Goal: Task Accomplishment & Management: Complete application form

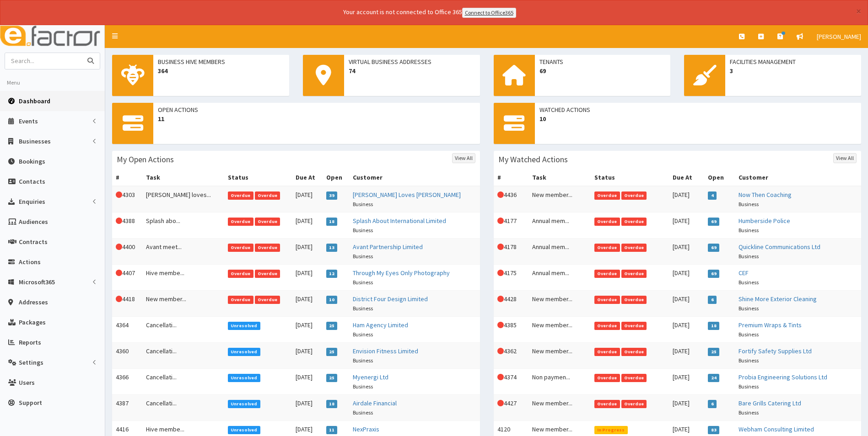
click at [33, 57] on input "text" at bounding box center [43, 61] width 77 height 16
type input "amf"
click at [81, 53] on button "submit" at bounding box center [90, 61] width 18 height 16
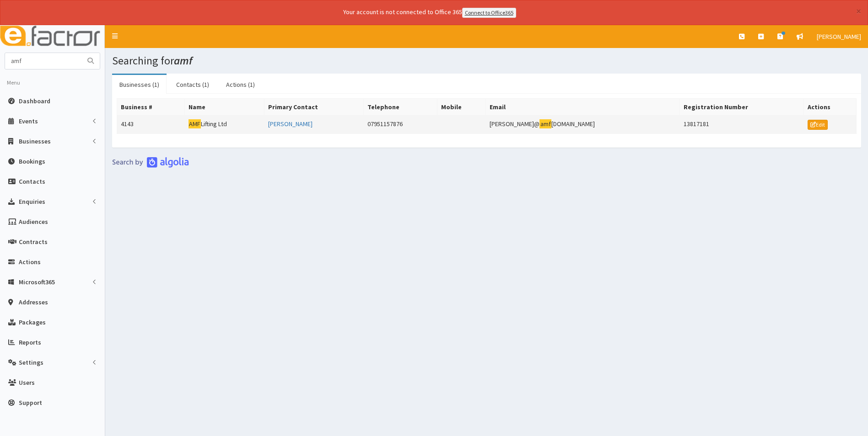
click at [221, 127] on td "AMF Lifting Ltd" at bounding box center [224, 124] width 80 height 18
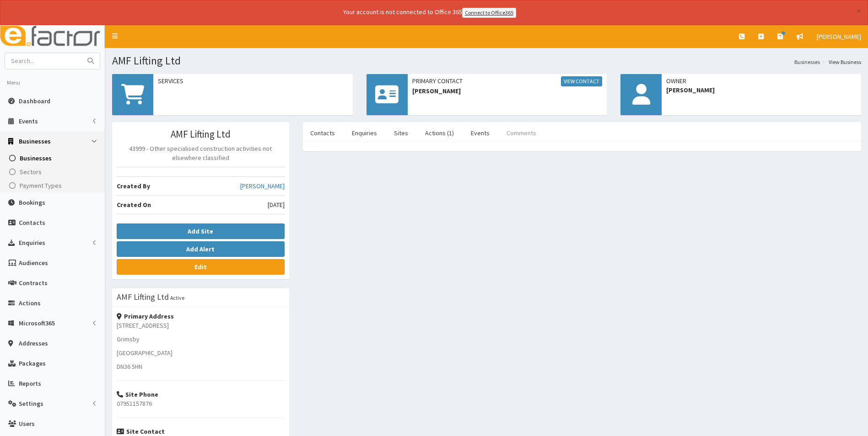
click at [517, 135] on link "Comments" at bounding box center [521, 132] width 44 height 19
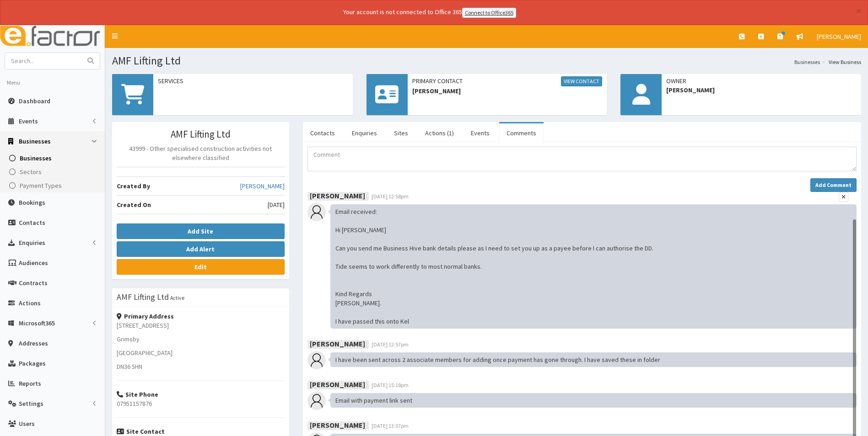
scroll to position [30, 0]
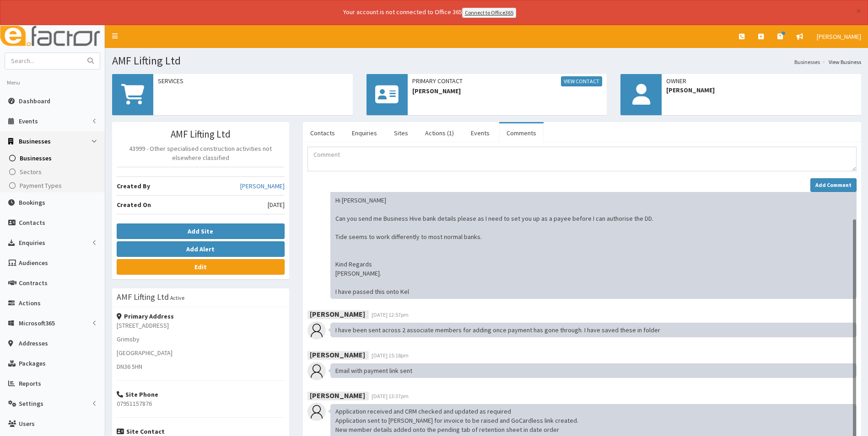
click at [508, 235] on div "Email received: Hi [PERSON_NAME] Can you send me Business Hive bank details ple…" at bounding box center [593, 237] width 526 height 124
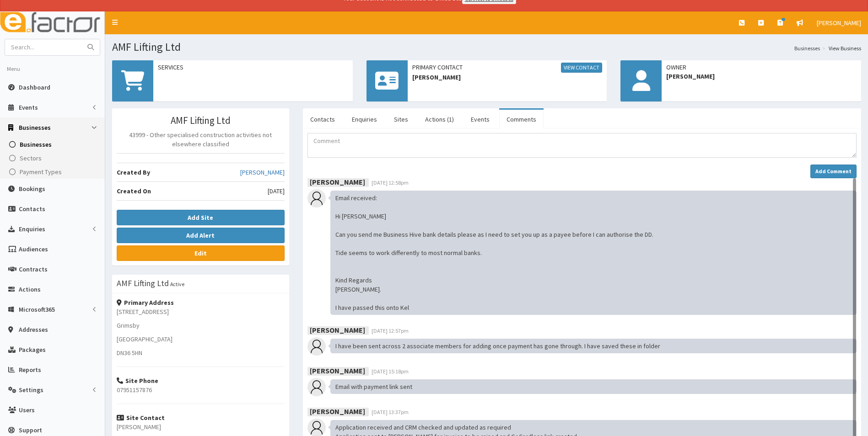
scroll to position [0, 0]
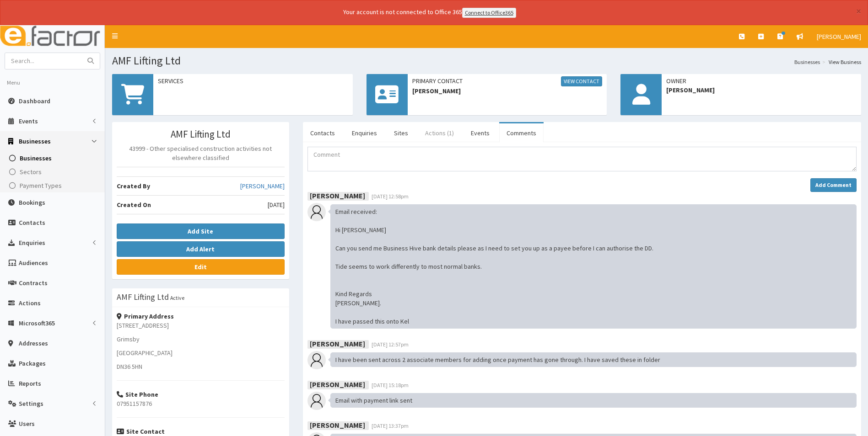
click at [436, 133] on link "Actions (1)" at bounding box center [439, 132] width 43 height 19
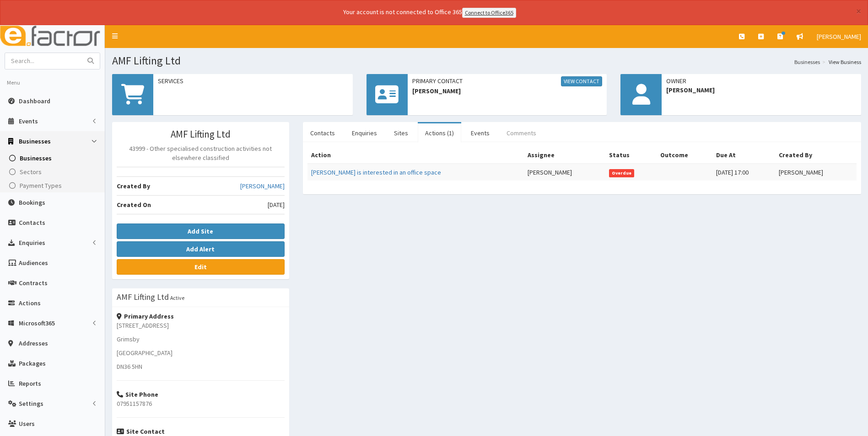
click at [522, 130] on link "Comments" at bounding box center [521, 132] width 44 height 19
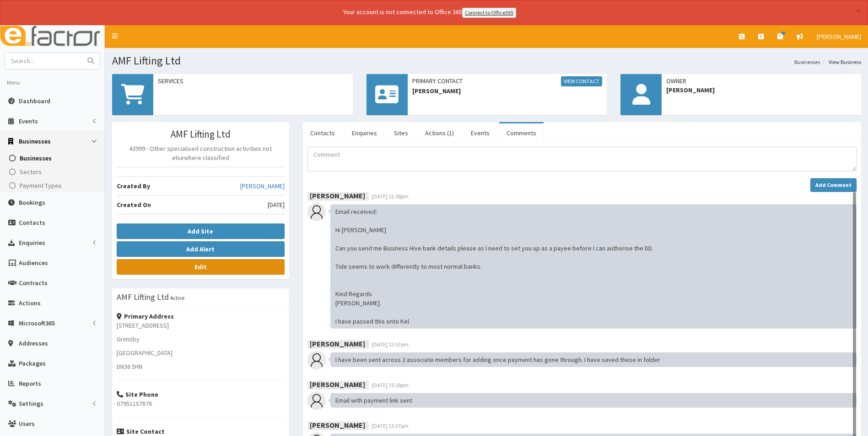
click at [231, 268] on link "Edit" at bounding box center [201, 267] width 168 height 16
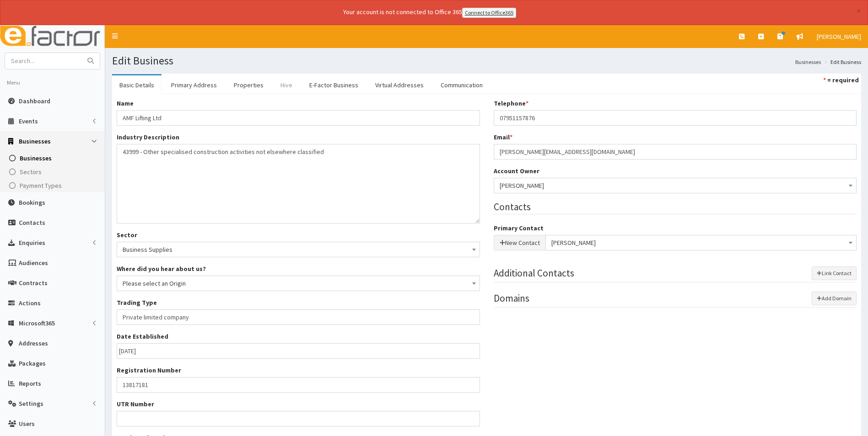
click at [282, 85] on link "Hive" at bounding box center [286, 84] width 27 height 19
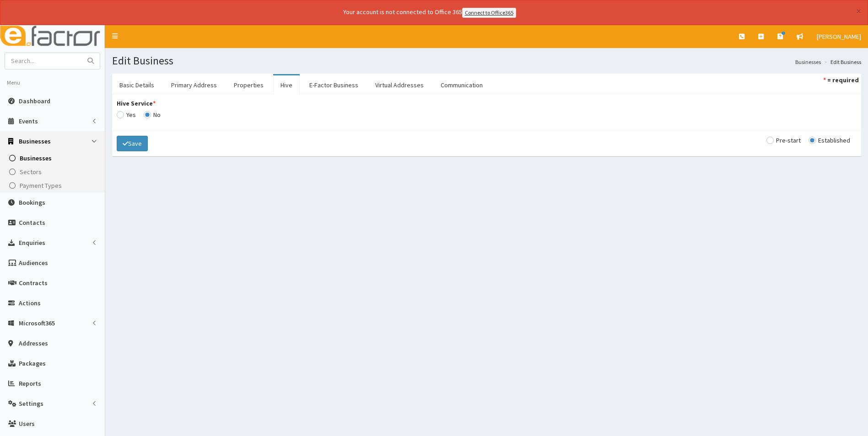
click at [122, 116] on input "Hive Service *" at bounding box center [126, 115] width 19 height 6
radio input "true"
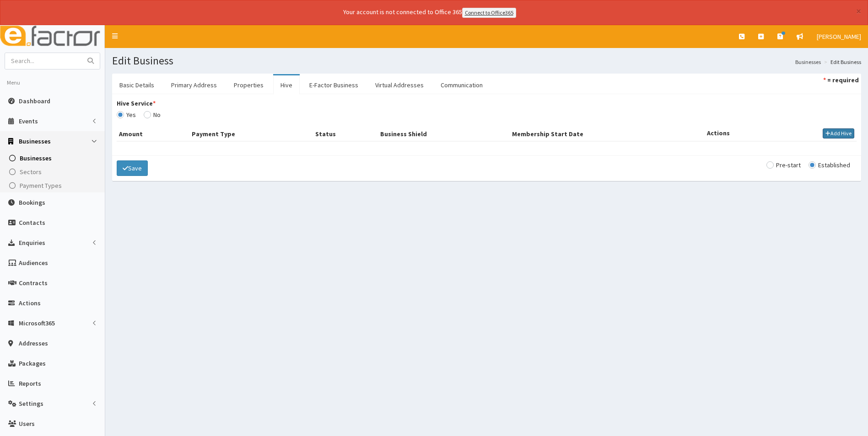
click at [839, 136] on button "Add Hive" at bounding box center [838, 134] width 32 height 10
select select
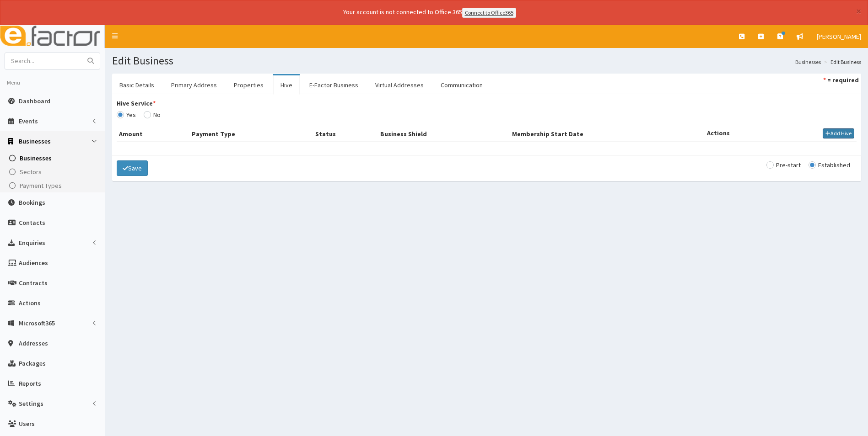
select select
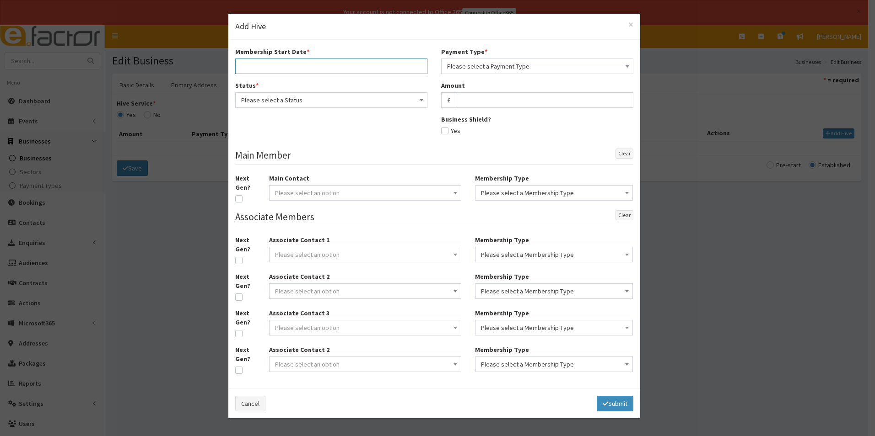
click at [357, 70] on input "text" at bounding box center [331, 67] width 192 height 16
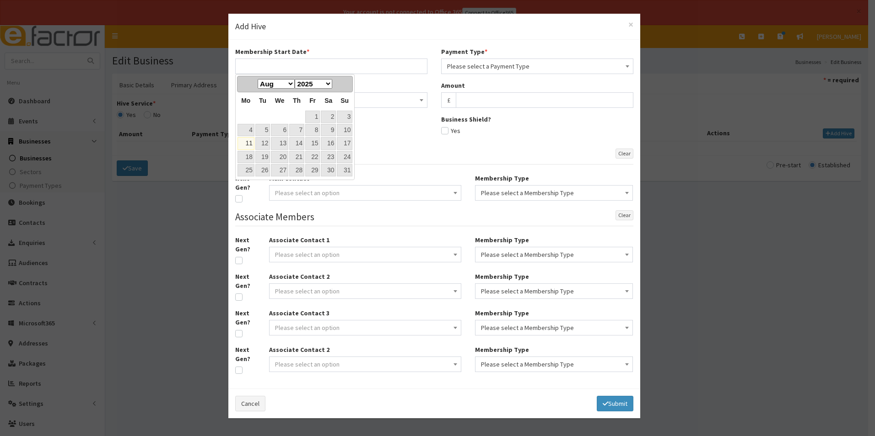
click at [244, 145] on link "11" at bounding box center [245, 143] width 17 height 12
type input "11-08-2025"
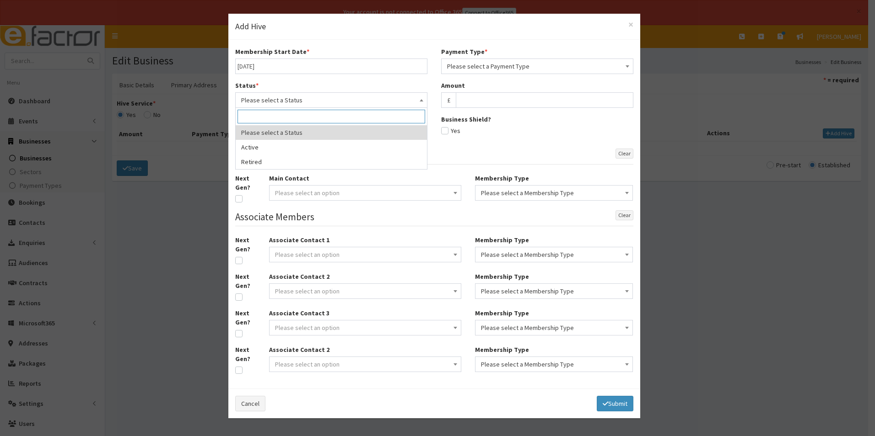
click at [351, 98] on span "Please select a Status" at bounding box center [331, 100] width 180 height 13
select select "1"
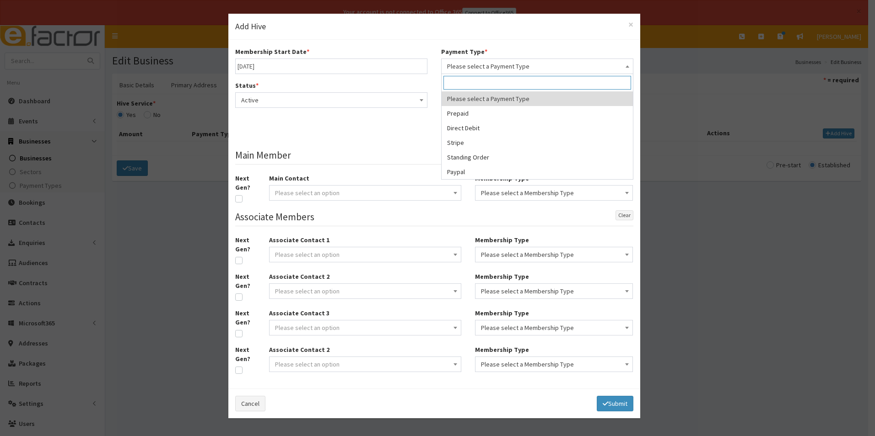
click at [480, 66] on span "Please select a Payment Type" at bounding box center [537, 66] width 180 height 13
select select "2"
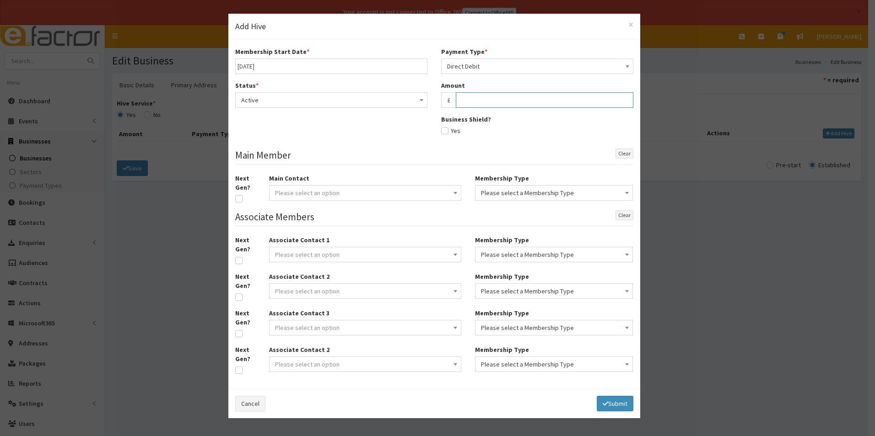
click at [471, 99] on input "text" at bounding box center [544, 100] width 177 height 16
type input "27.50"
click at [369, 194] on span "Please select an option" at bounding box center [365, 193] width 180 height 13
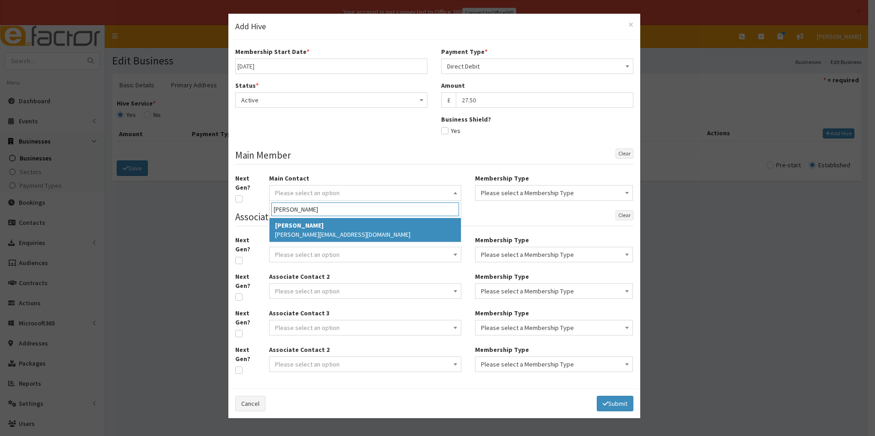
type input "ashley fuss"
select select "5197"
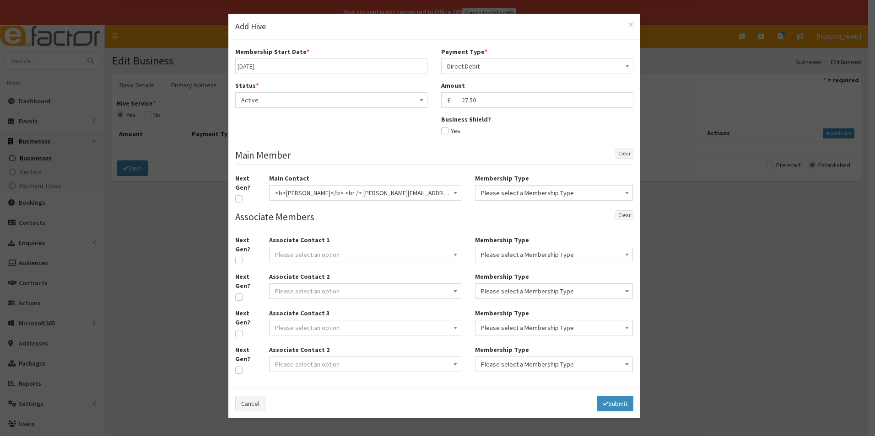
click at [532, 192] on span "Please select a Membership Type" at bounding box center [554, 193] width 146 height 13
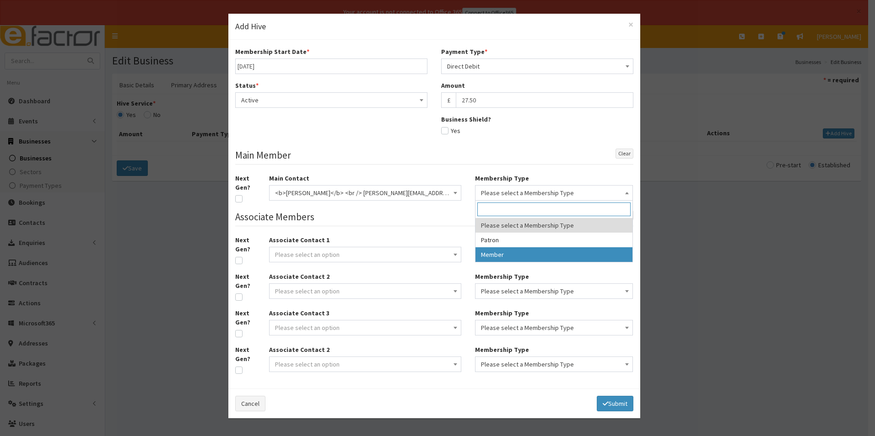
select select "2"
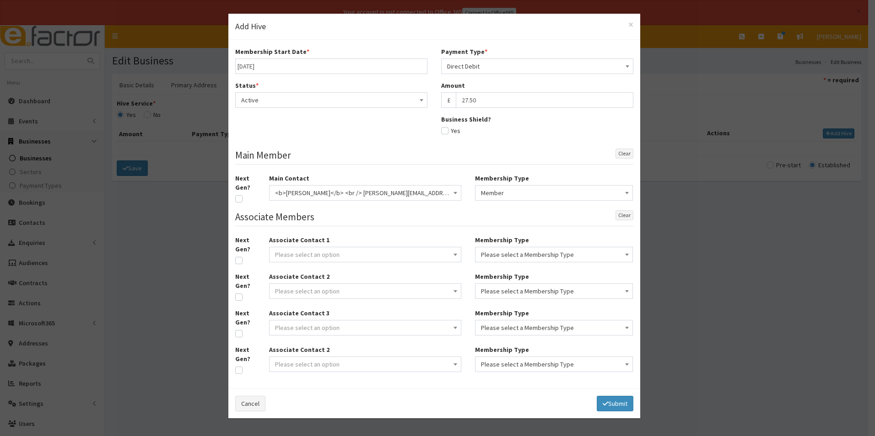
click at [446, 214] on legend "Associate Members Clear" at bounding box center [434, 218] width 398 height 16
click at [604, 404] on icon "submit" at bounding box center [604, 404] width 5 height 6
select select
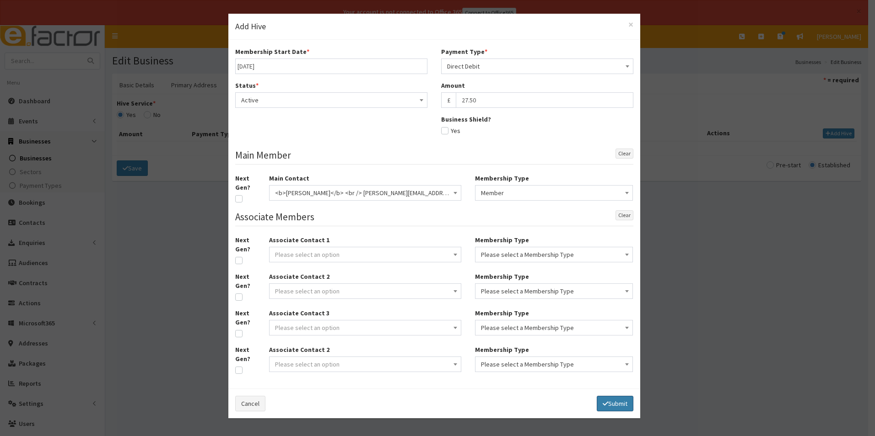
select select
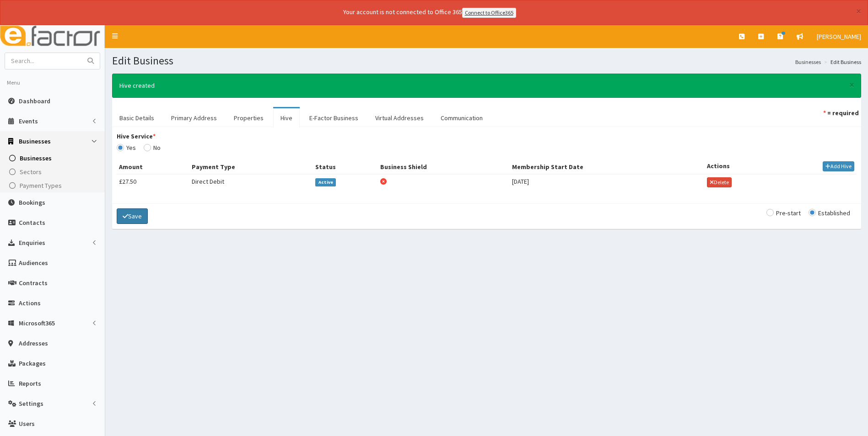
click at [125, 216] on icon "submit" at bounding box center [125, 216] width 5 height 6
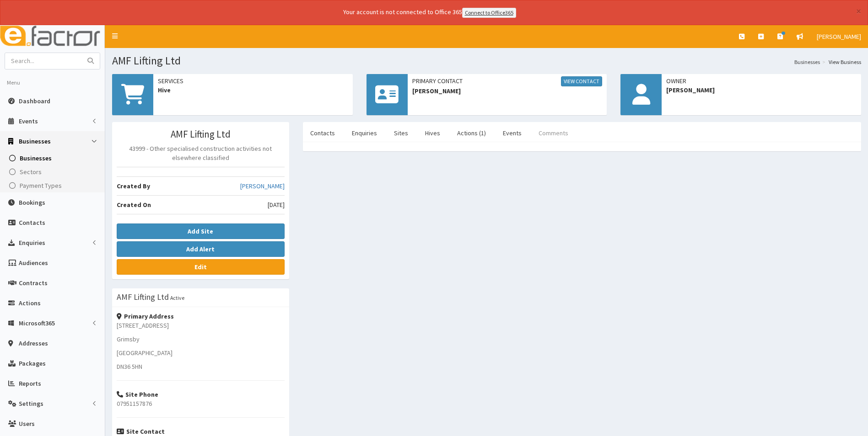
click at [551, 129] on link "Comments" at bounding box center [553, 132] width 44 height 19
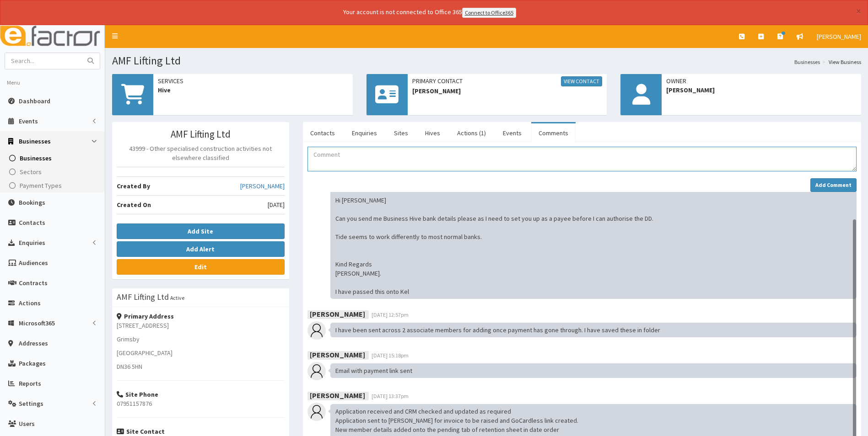
click at [335, 152] on textarea "Comment" at bounding box center [581, 159] width 549 height 25
click at [433, 168] on textarea "Payment received Added to CRM Added to retention sheet Added to Mailchimp Email…" at bounding box center [581, 159] width 549 height 25
click at [505, 169] on textarea "Payment received Added to CRM Added to retention sheet Added to Mailchimp Email…" at bounding box center [581, 159] width 549 height 25
type textarea "Payment received Added to CRM Added to retention sheet Added to Mailchimp Email…"
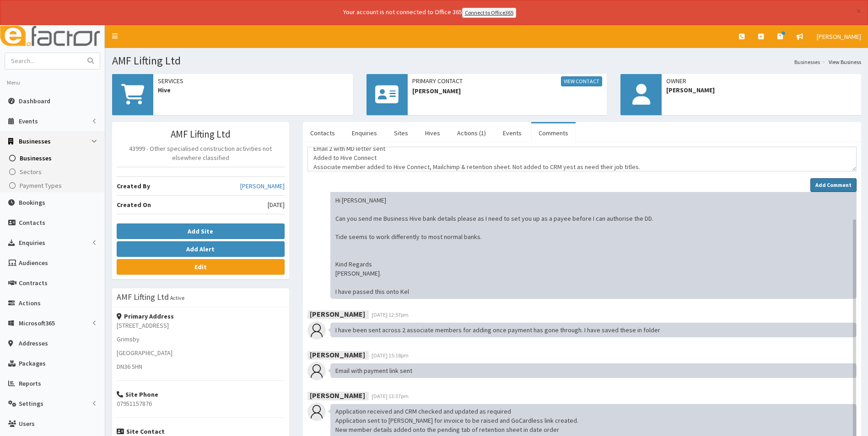
click at [817, 182] on strong "Add Comment" at bounding box center [833, 185] width 36 height 7
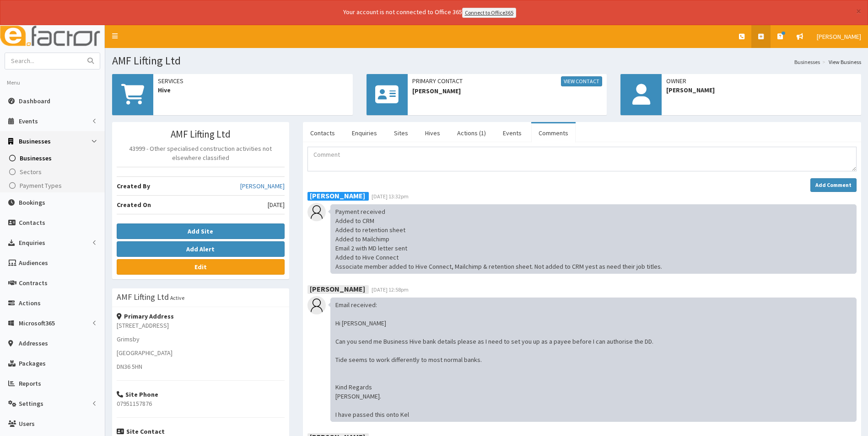
click at [760, 38] on icon at bounding box center [760, 36] width 5 height 6
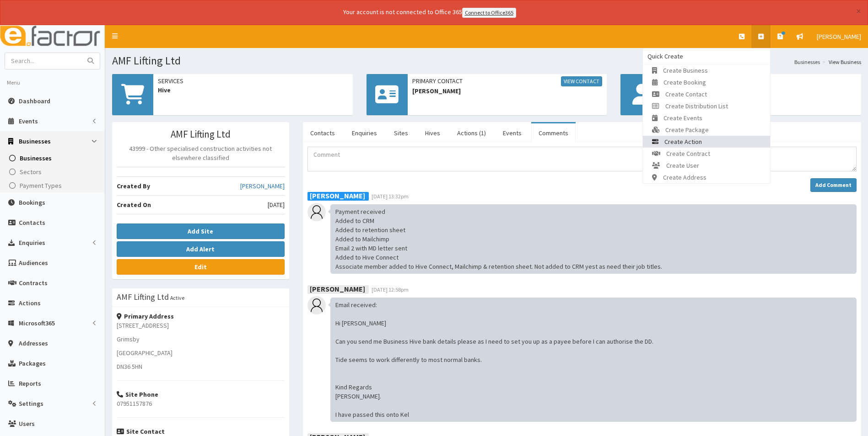
click at [728, 140] on link "Create Action" at bounding box center [706, 142] width 127 height 12
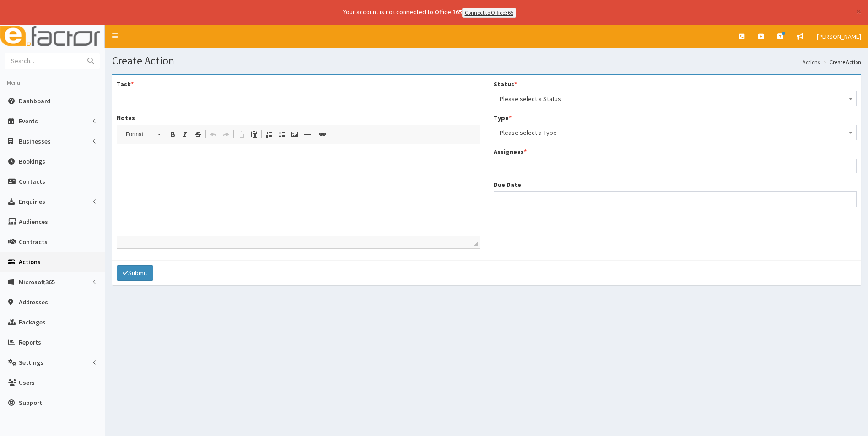
select select
click at [161, 100] on input "Task *" at bounding box center [298, 99] width 363 height 16
type input "New member - paid and now active"
type input "[DATE] 17:00"
select select "17"
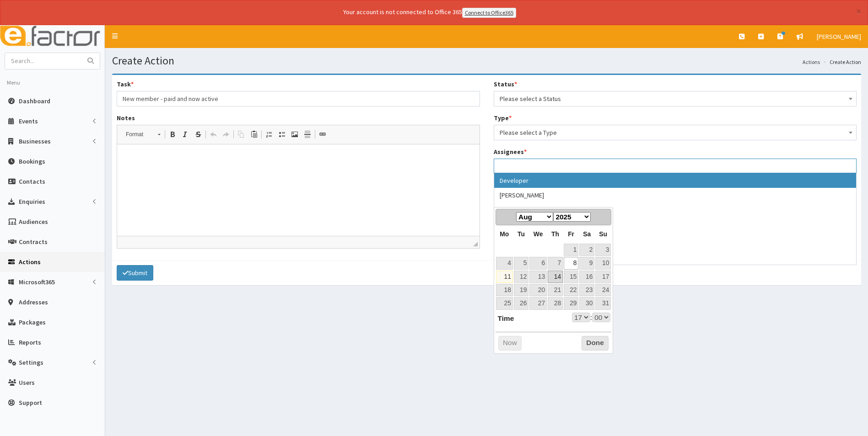
click at [558, 278] on link "14" at bounding box center [554, 277] width 15 height 12
type input "[DATE] 17:00"
select select "17"
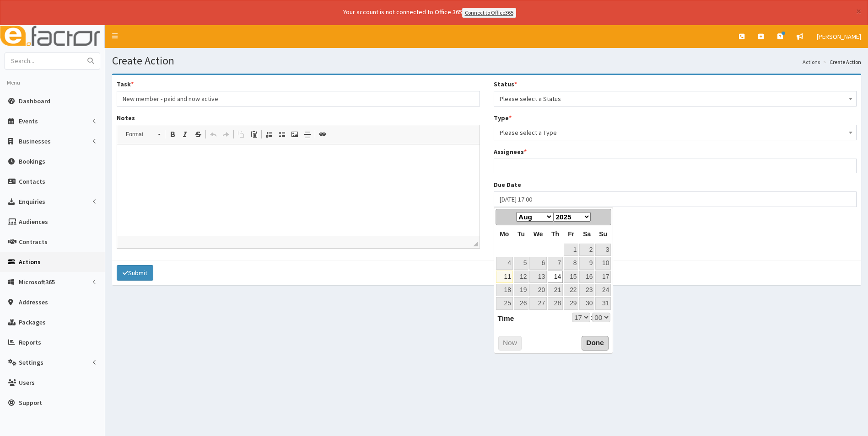
click at [600, 345] on button "Done" at bounding box center [594, 343] width 27 height 15
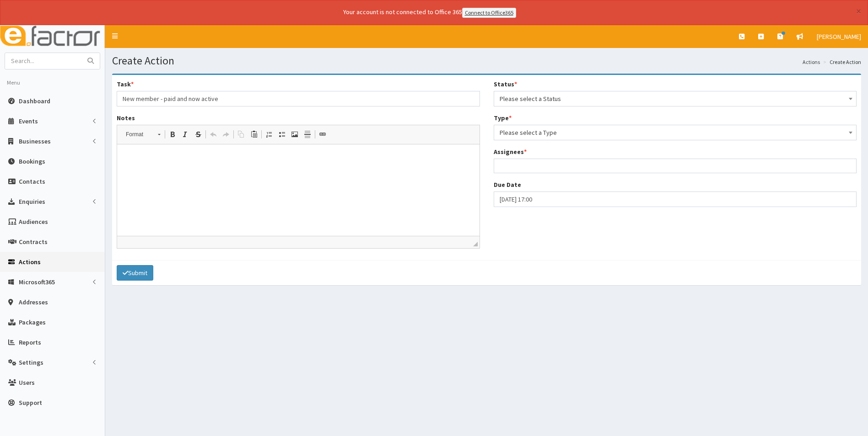
click at [530, 167] on ul at bounding box center [675, 164] width 362 height 11
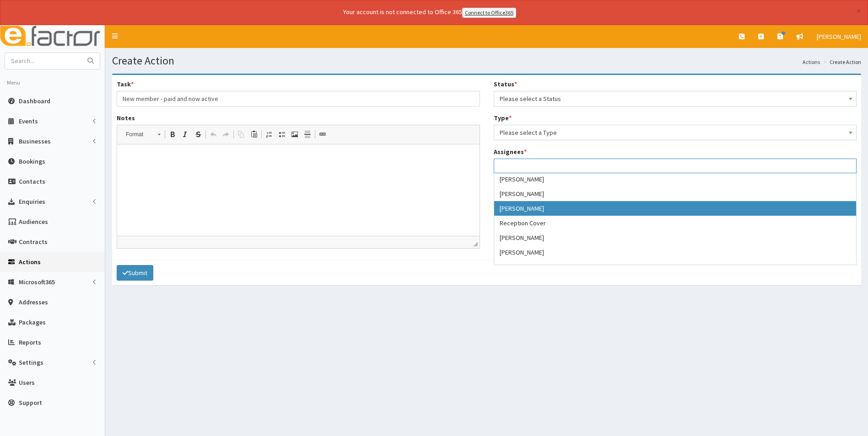
scroll to position [172, 0]
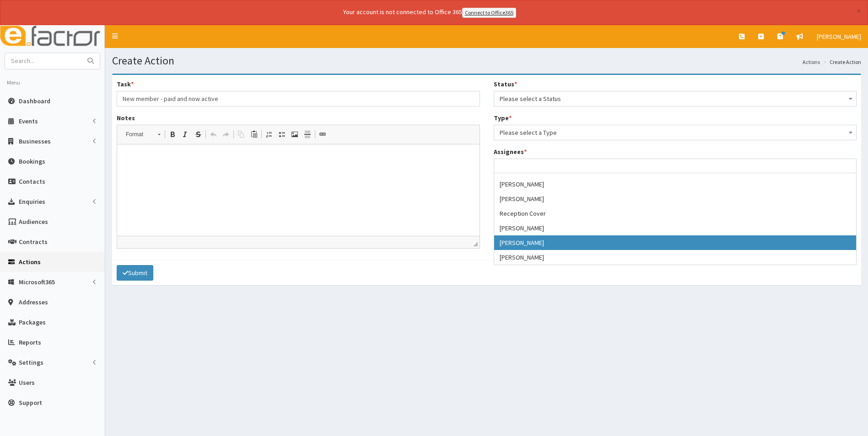
select select "44"
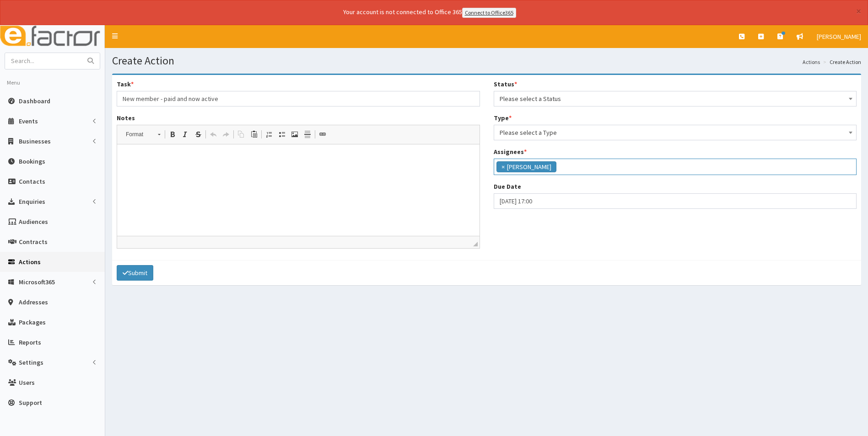
click at [531, 133] on span "Please select a Type" at bounding box center [674, 132] width 351 height 13
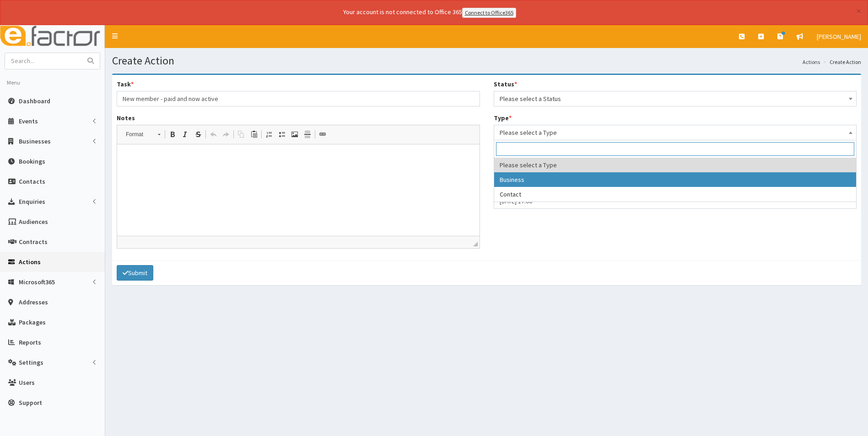
select select "business"
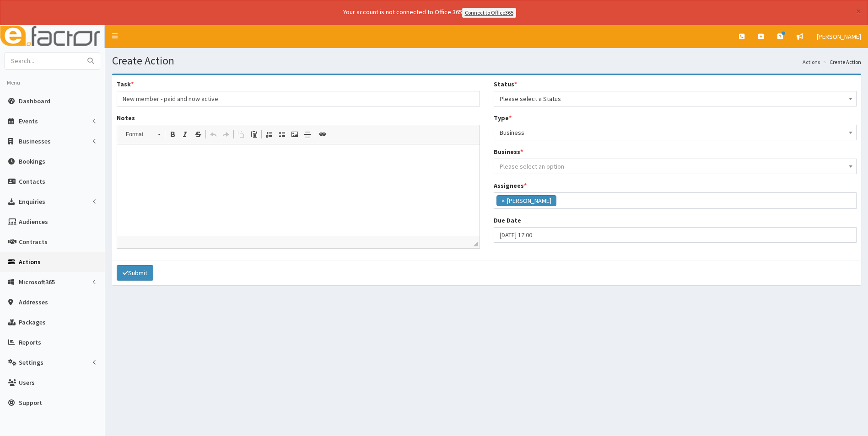
click at [523, 165] on span "Please select an option" at bounding box center [531, 166] width 64 height 8
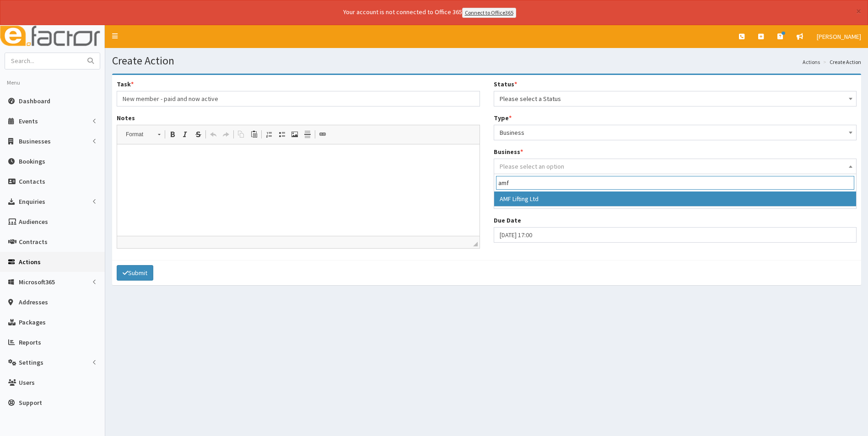
type input "amf"
select select "4143"
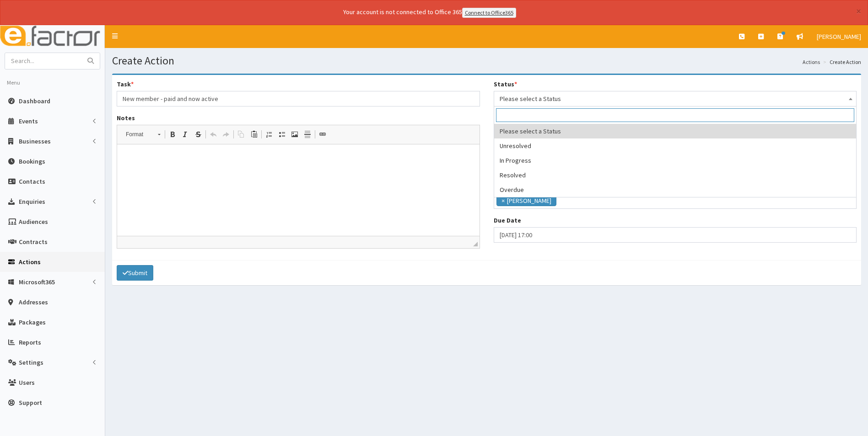
click at [547, 93] on span "Please select a Status" at bounding box center [674, 98] width 351 height 13
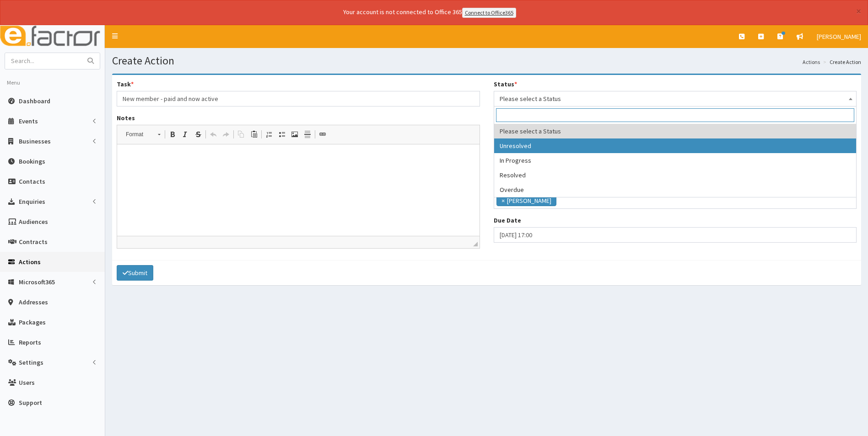
select select "1"
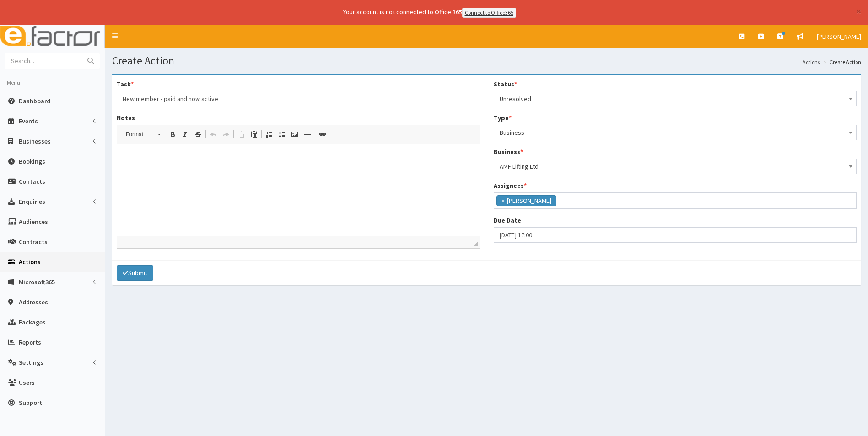
click at [364, 172] on html at bounding box center [298, 158] width 362 height 28
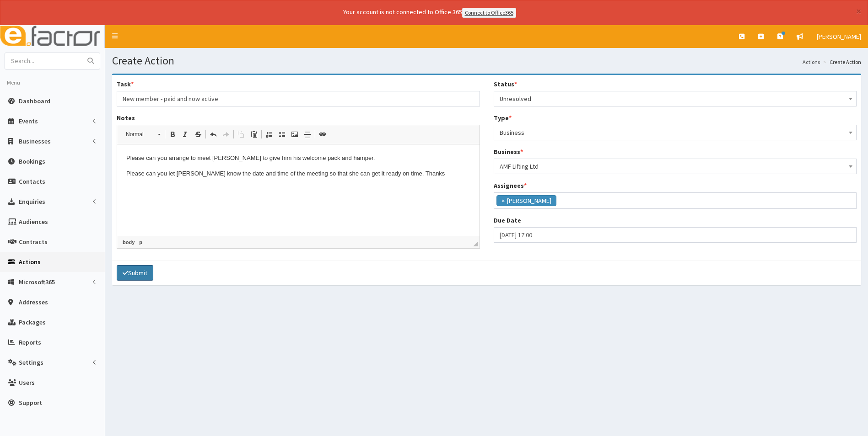
click at [139, 272] on button "Submit" at bounding box center [135, 273] width 37 height 16
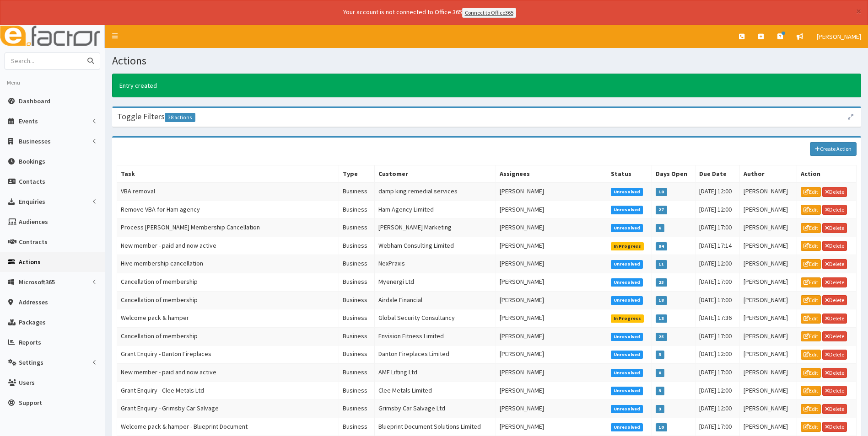
click at [41, 63] on input "text" at bounding box center [43, 61] width 77 height 16
type input "acrisure"
click at [81, 53] on button "submit" at bounding box center [90, 61] width 18 height 16
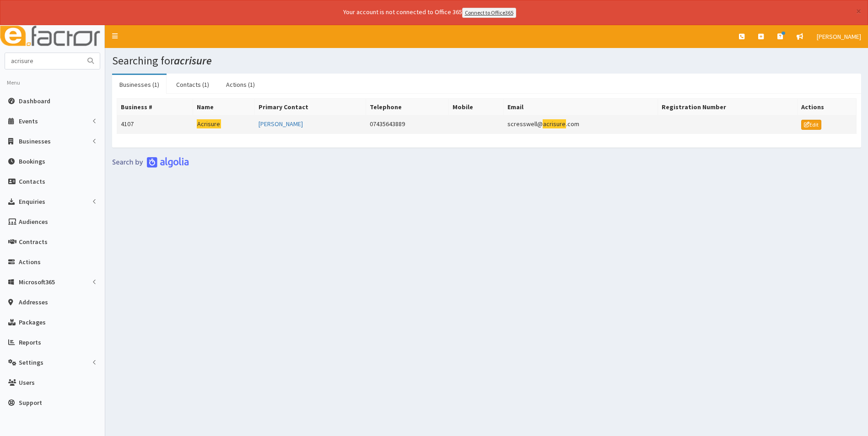
click at [209, 123] on mark "Acrisure" at bounding box center [209, 124] width 24 height 10
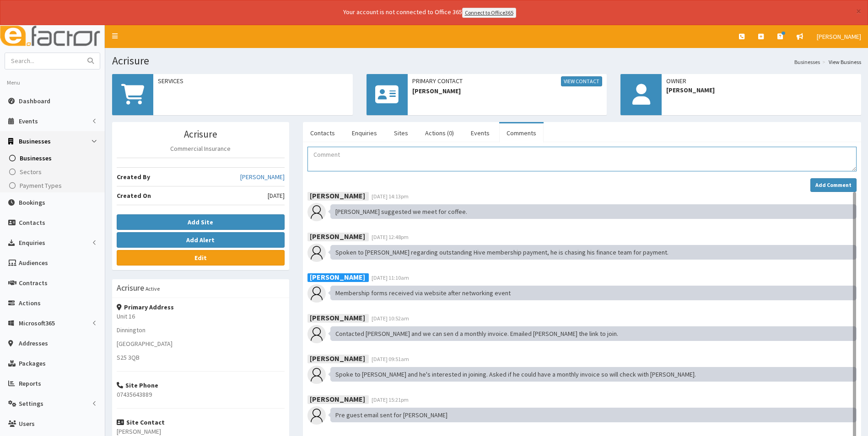
click at [345, 158] on textarea "Comment" at bounding box center [581, 159] width 549 height 25
click at [364, 152] on textarea "Membership paid." at bounding box center [581, 159] width 549 height 25
click at [474, 165] on textarea "Membership paid. Added to retention sheet Reactivated Hive Connect profile and …" at bounding box center [581, 159] width 549 height 25
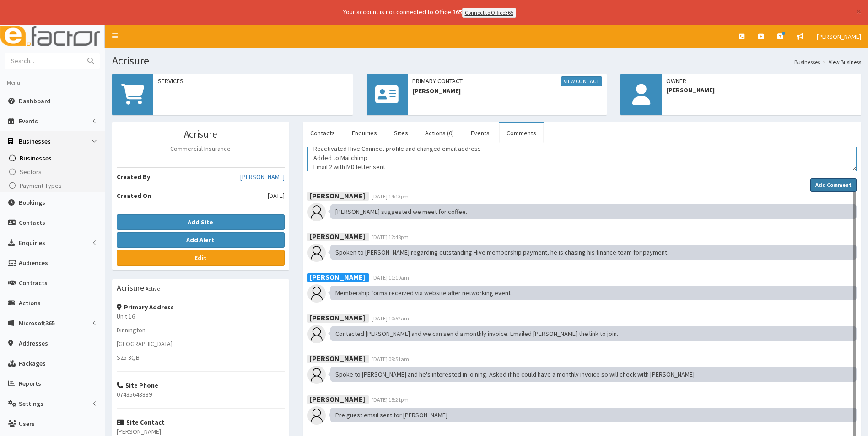
type textarea "Membership paid. Added to retention sheet Reactivated Hive Connect profile and …"
click at [829, 181] on button "Add Comment" at bounding box center [833, 185] width 46 height 14
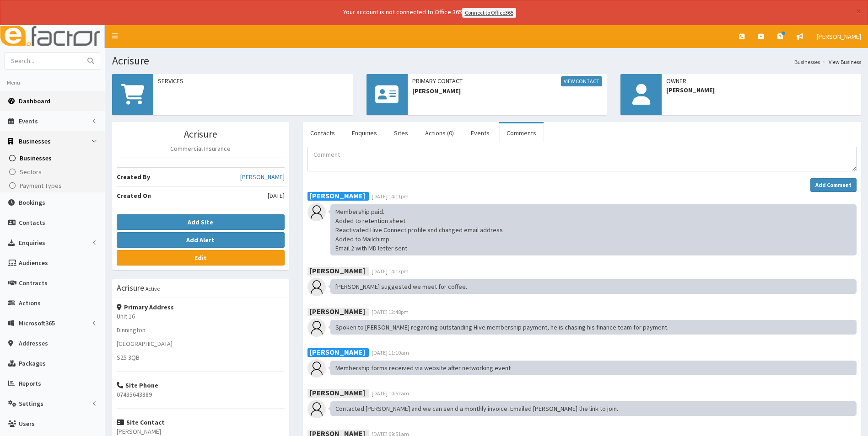
click at [45, 100] on span "Dashboard" at bounding box center [35, 101] width 32 height 8
